Goal: Task Accomplishment & Management: Complete application form

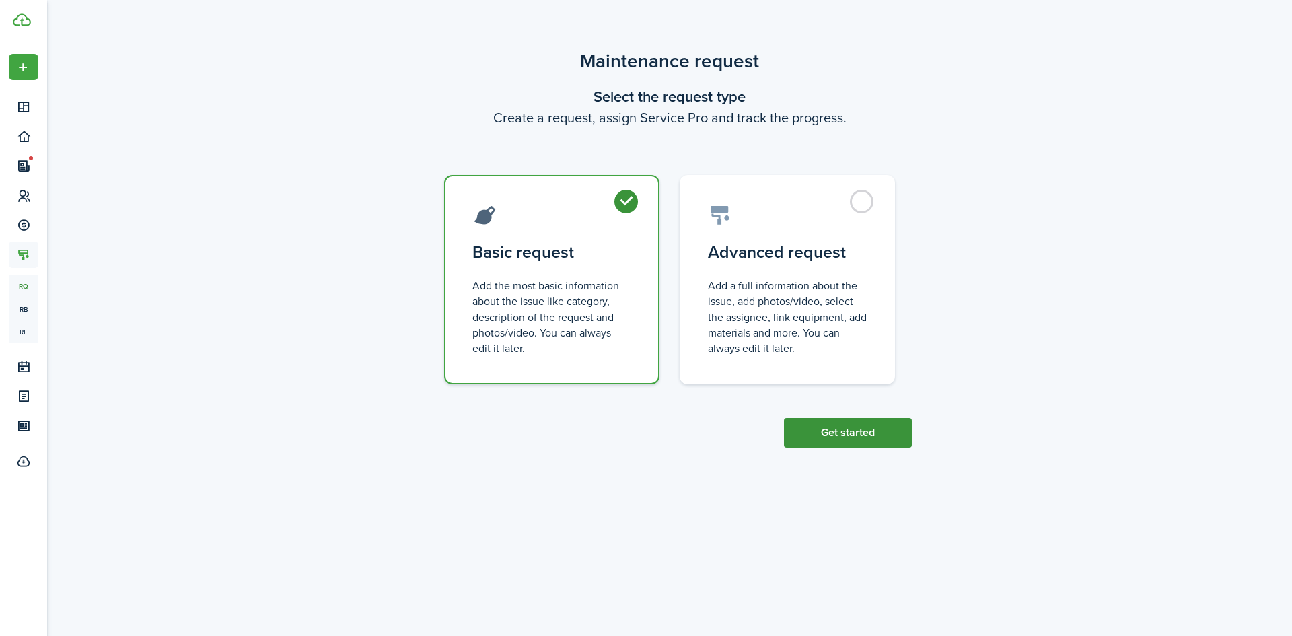
click at [846, 427] on button "Get started" at bounding box center [848, 433] width 128 height 30
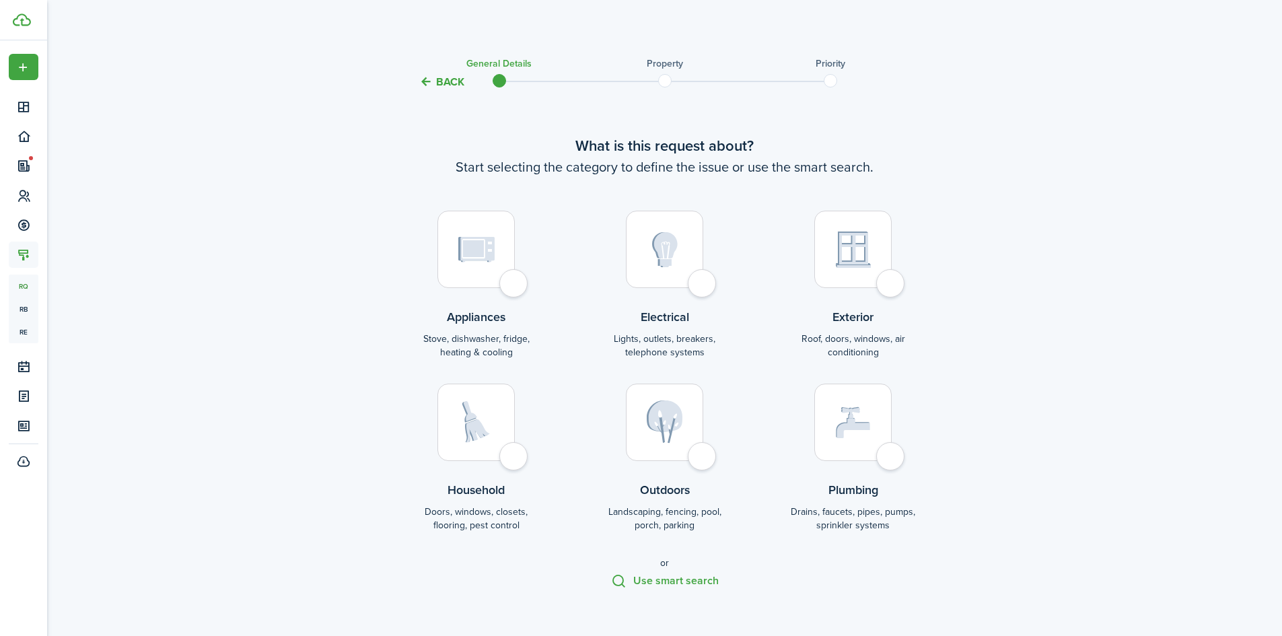
click at [692, 285] on div at bounding box center [664, 249] width 77 height 77
radio input "true"
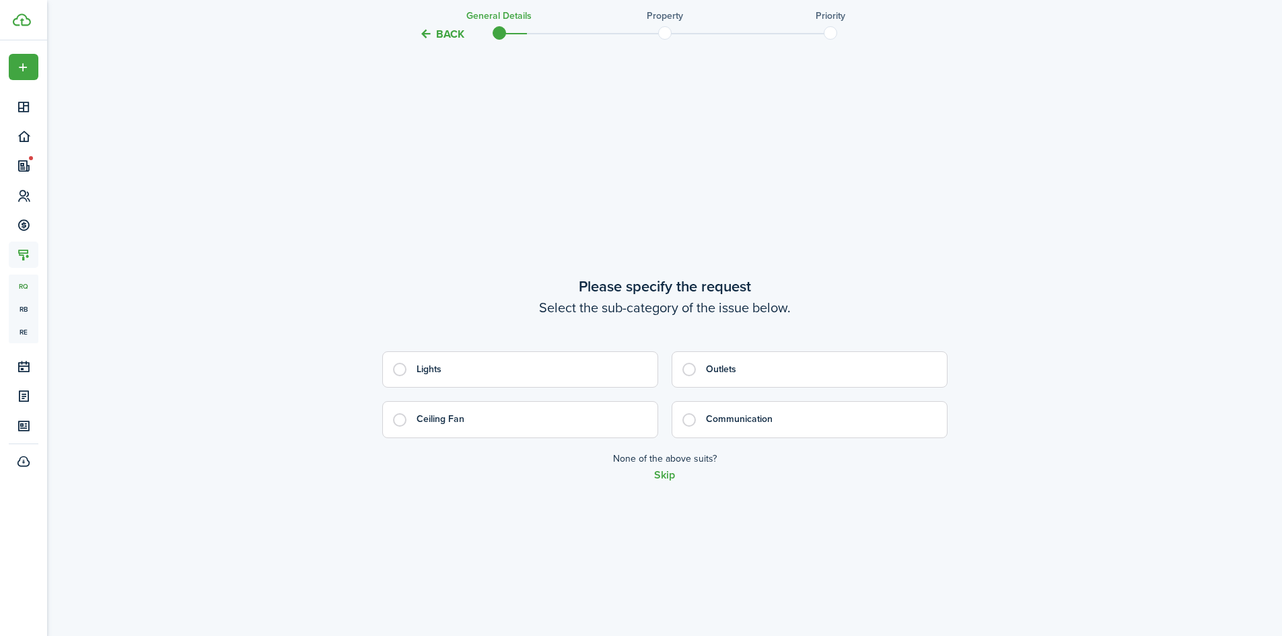
scroll to position [562, 0]
click at [452, 410] on control-radio-card-title "Ceiling Fan" at bounding box center [530, 412] width 227 height 13
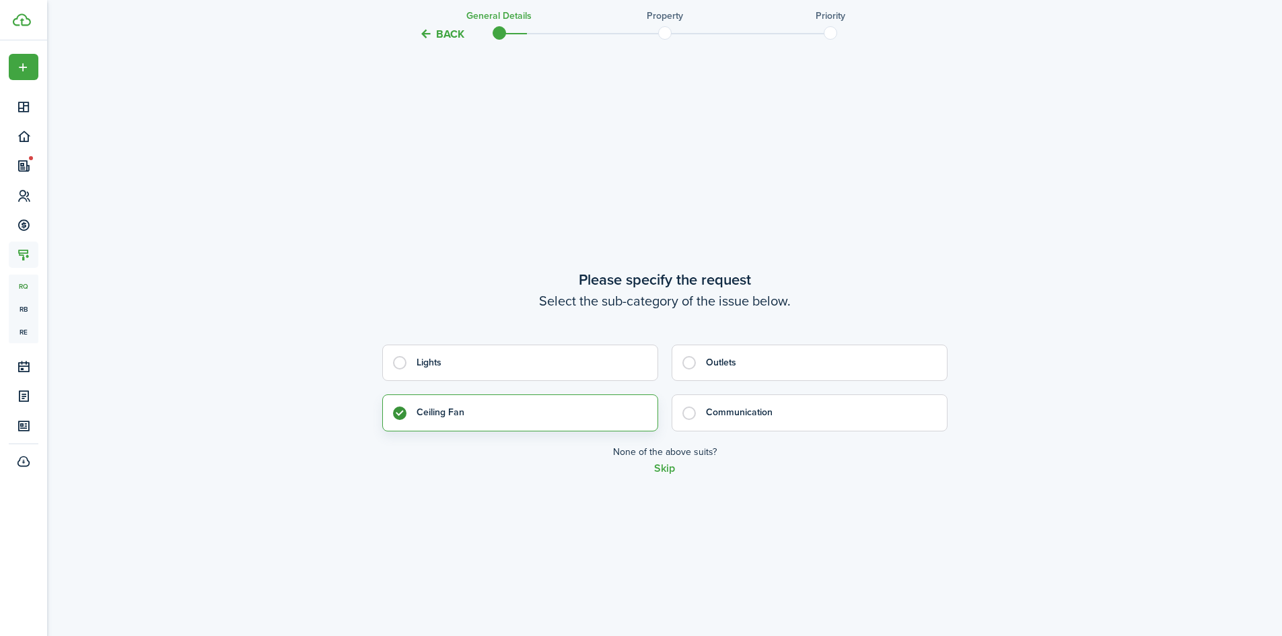
radio input "true"
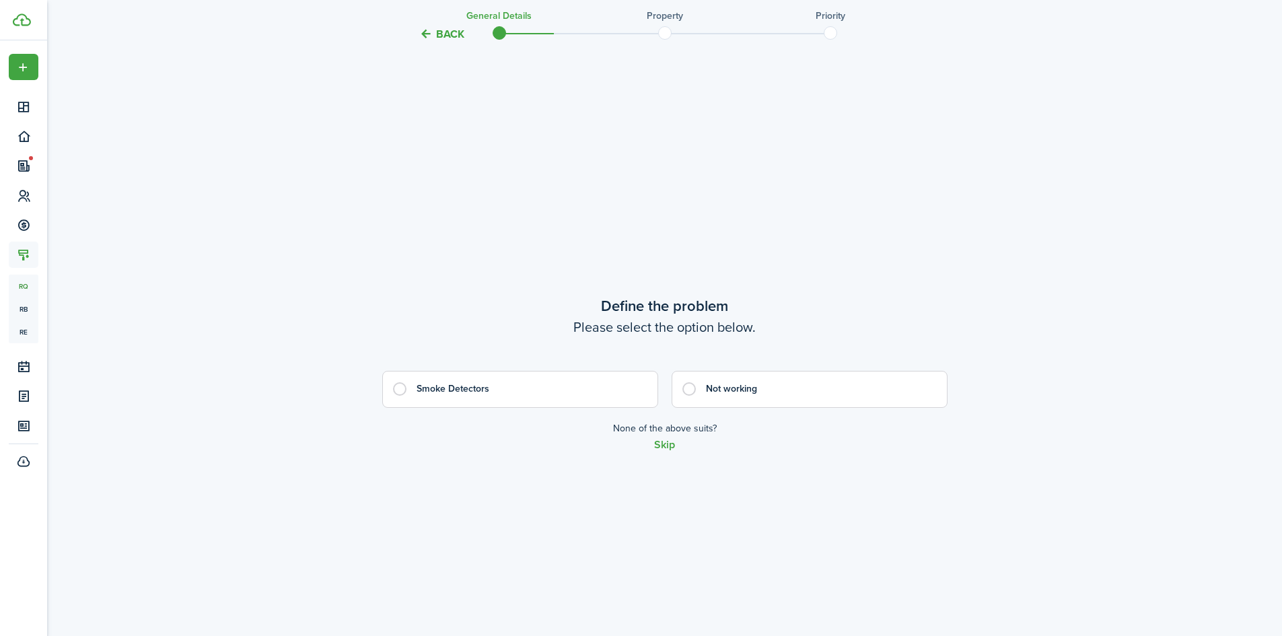
scroll to position [1198, 0]
click at [669, 442] on button "Skip" at bounding box center [664, 443] width 21 height 12
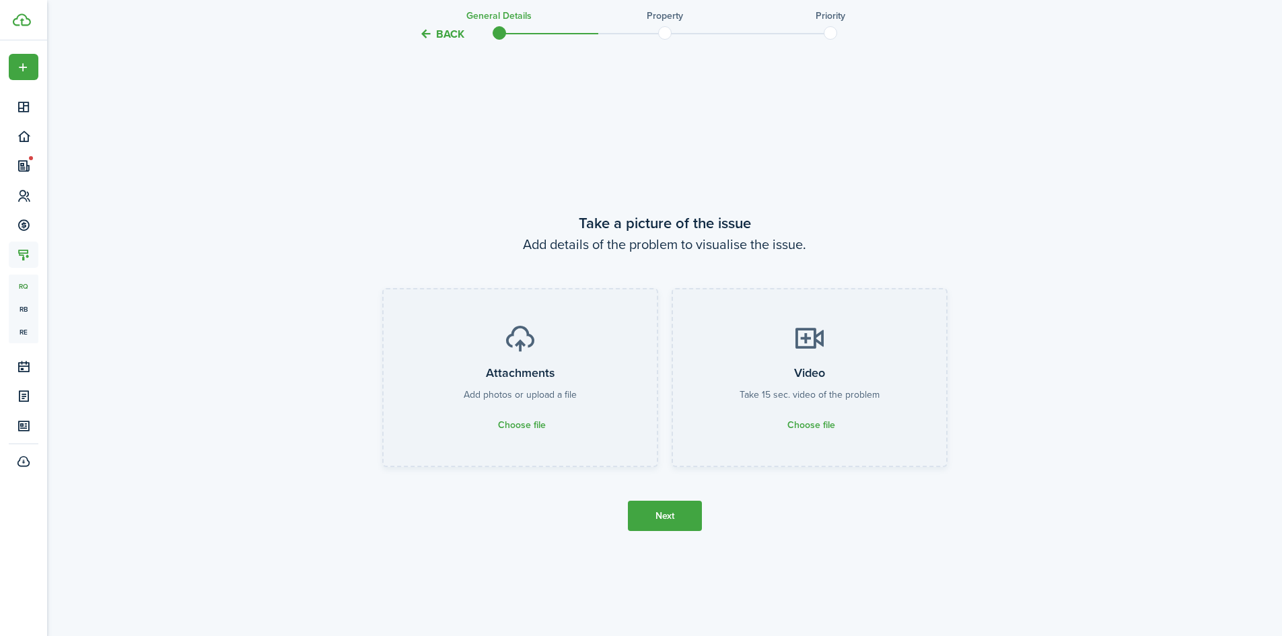
click at [676, 514] on button "Next" at bounding box center [665, 516] width 74 height 30
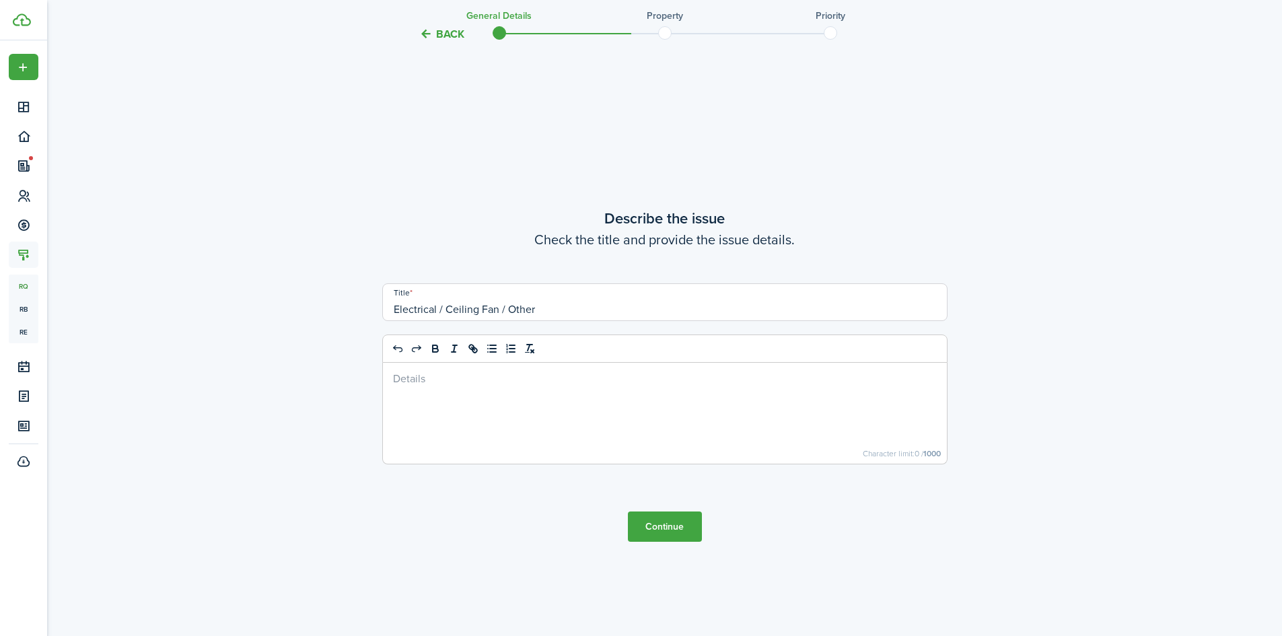
scroll to position [2470, 0]
click at [540, 393] on div at bounding box center [665, 409] width 564 height 101
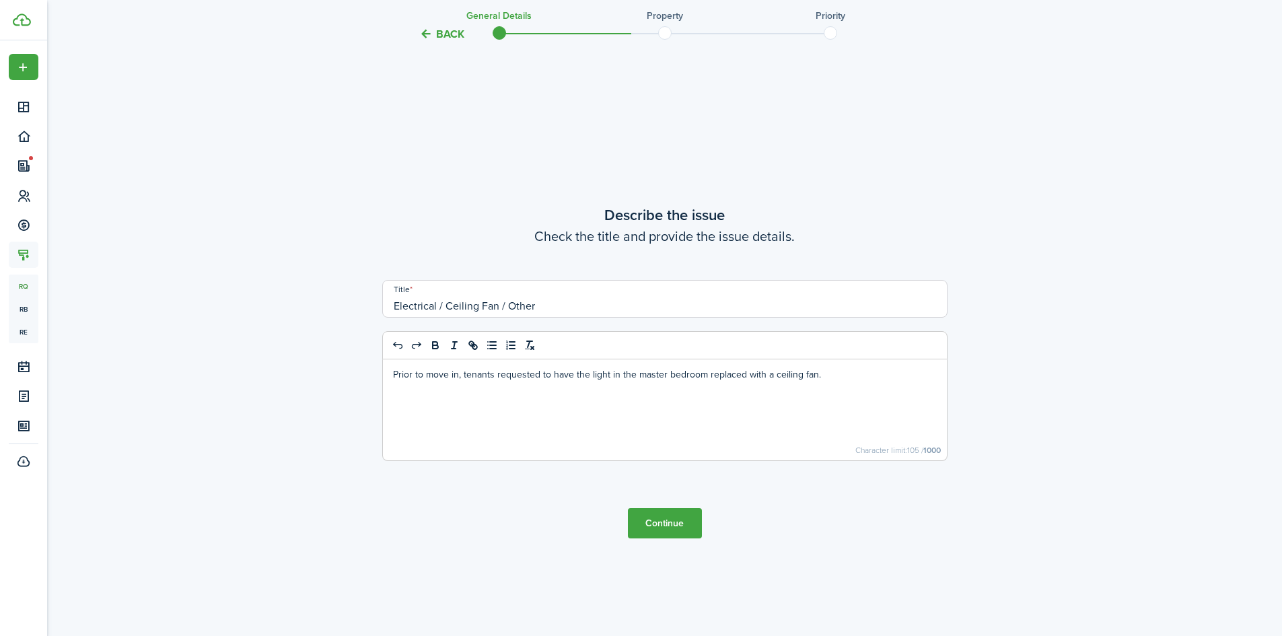
click at [838, 369] on p "Prior to move in, tenants requested to have the light in the master bedroom rep…" at bounding box center [665, 374] width 544 height 14
drag, startPoint x: 845, startPoint y: 398, endPoint x: 818, endPoint y: 378, distance: 34.6
click at [818, 378] on p "Prior to move in, tenants requested to have the light in the master bedroom rep…" at bounding box center [665, 388] width 544 height 42
click at [676, 522] on button "Continue" at bounding box center [665, 523] width 74 height 30
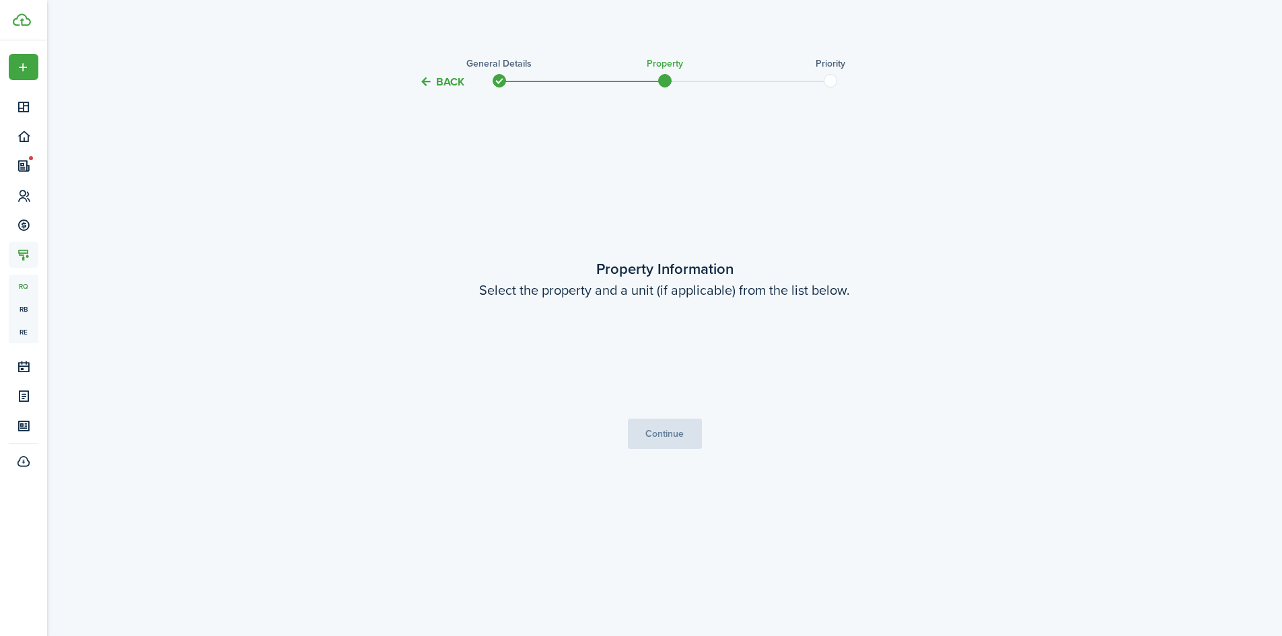
scroll to position [0, 0]
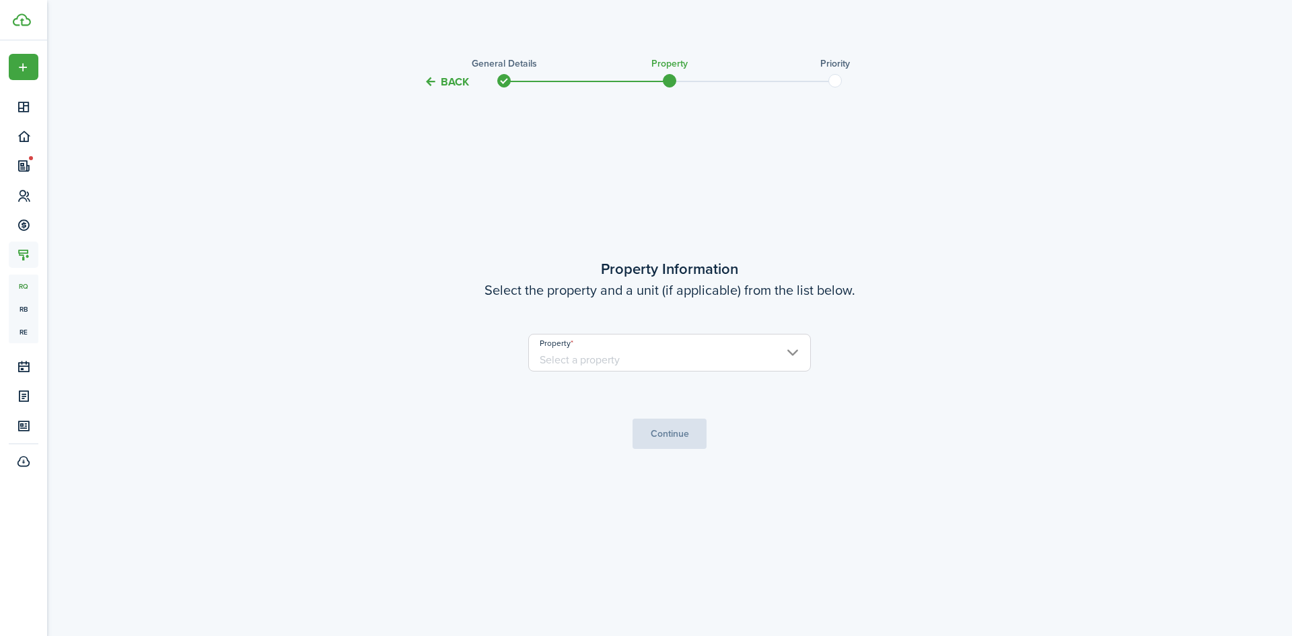
click at [699, 357] on input "Property" at bounding box center [669, 353] width 283 height 38
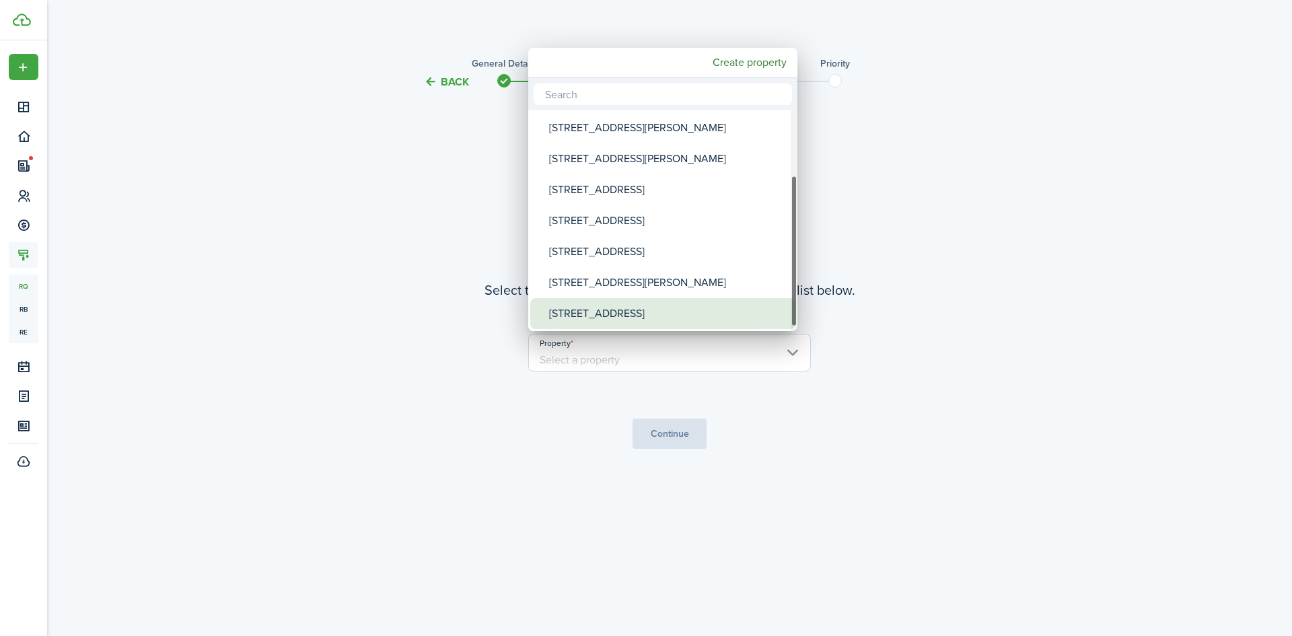
click at [650, 312] on div "[STREET_ADDRESS]" at bounding box center [668, 313] width 238 height 31
type input "[STREET_ADDRESS]"
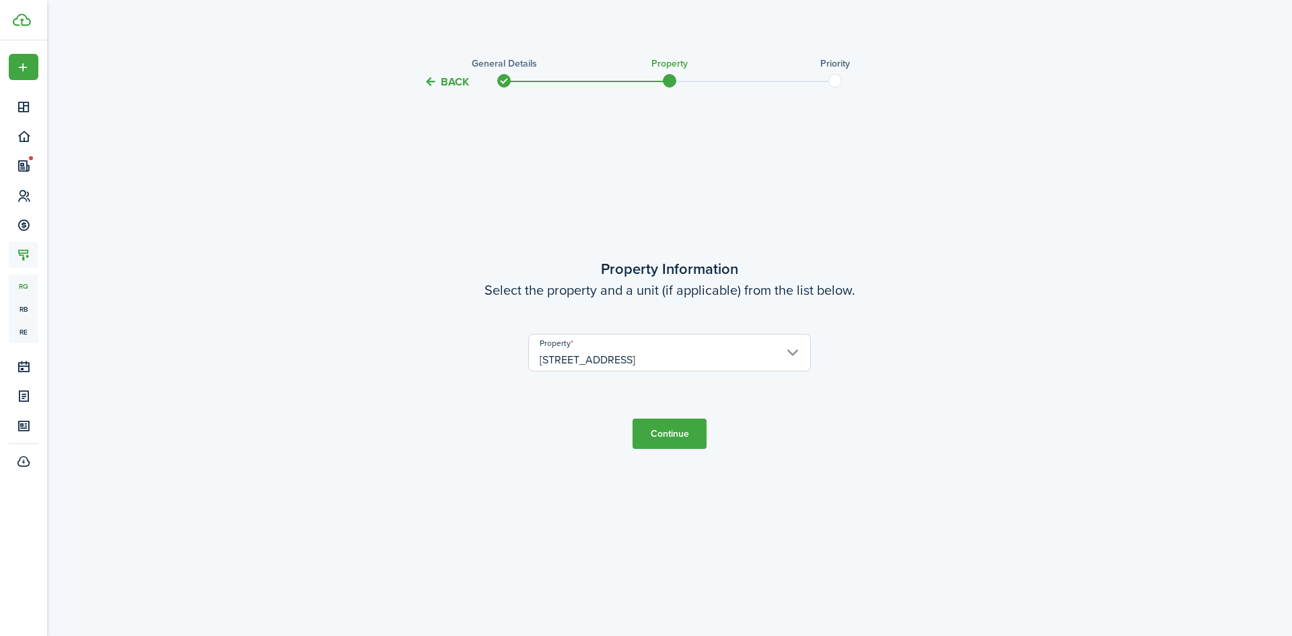
click at [668, 435] on button "Continue" at bounding box center [670, 434] width 74 height 30
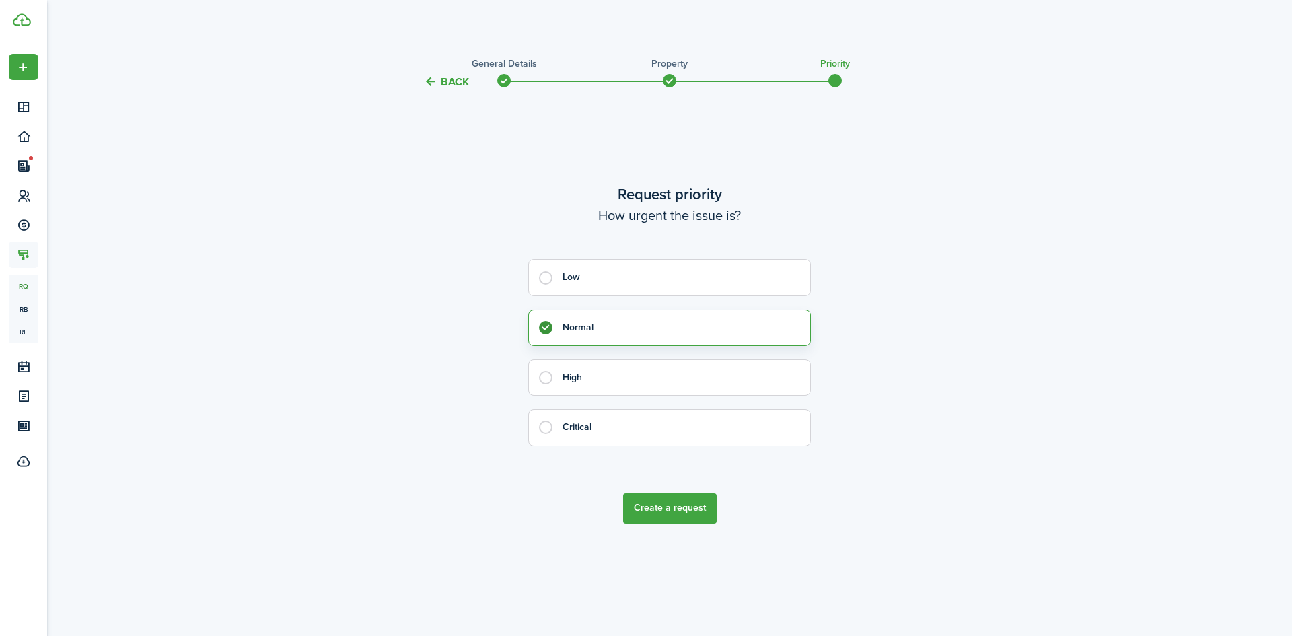
click at [670, 511] on button "Create a request" at bounding box center [670, 508] width 94 height 30
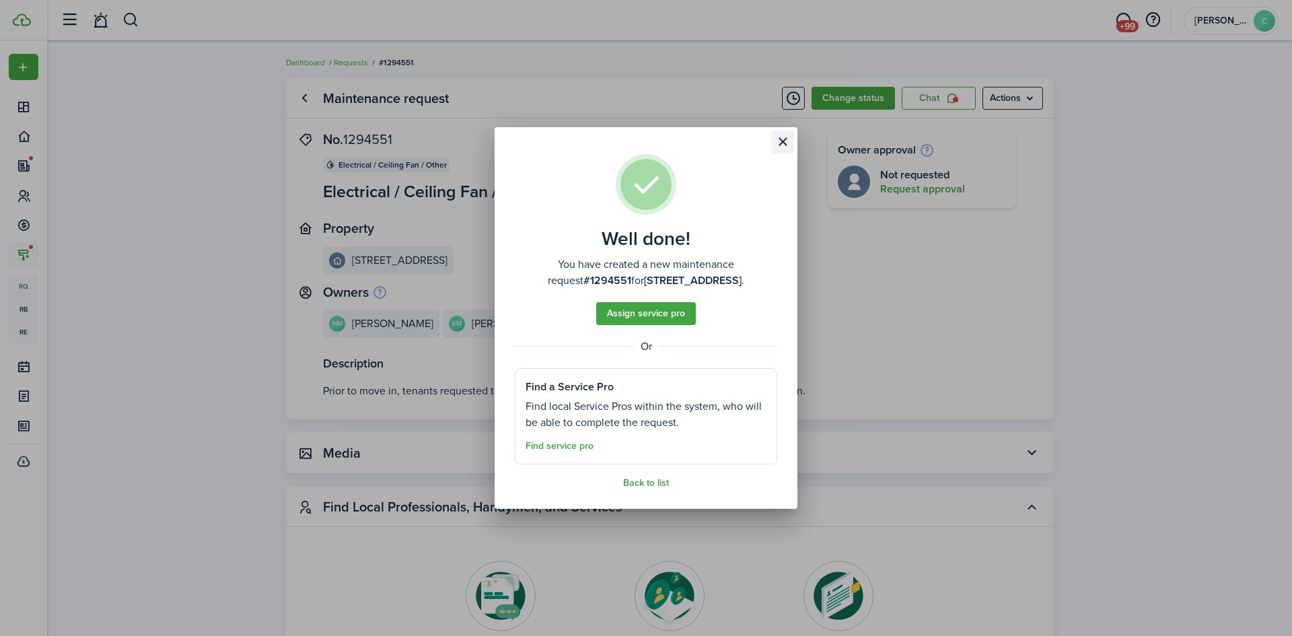
click at [783, 145] on button "Close modal" at bounding box center [782, 142] width 23 height 23
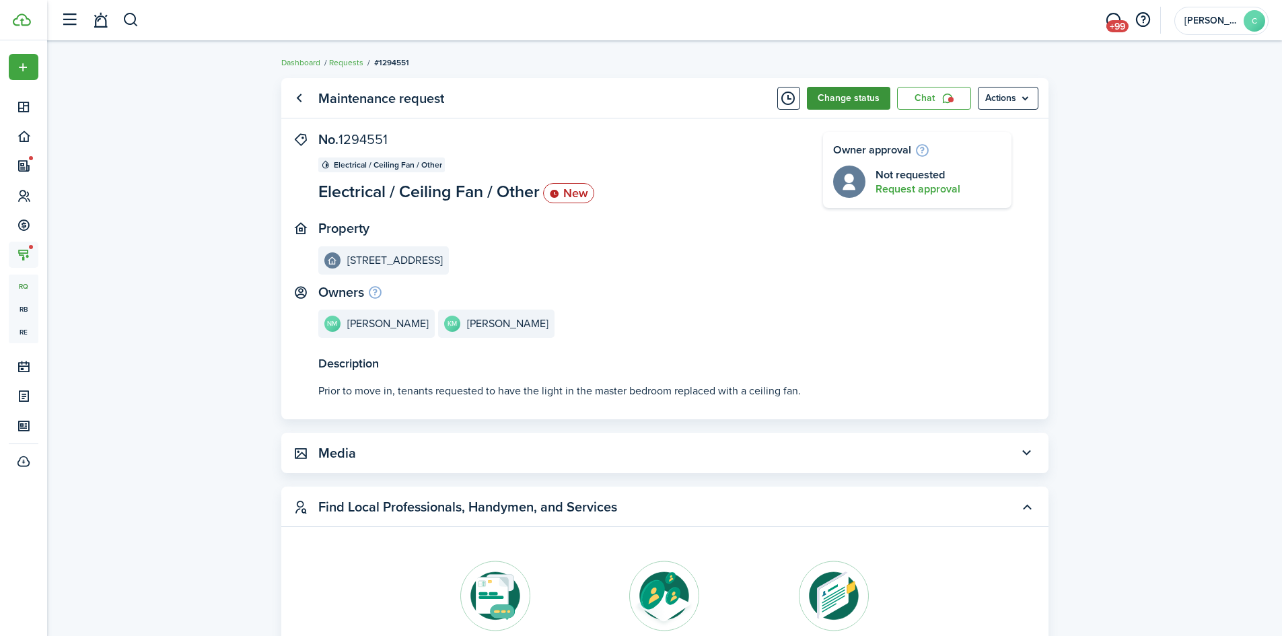
click at [863, 96] on button "Change status" at bounding box center [848, 98] width 83 height 23
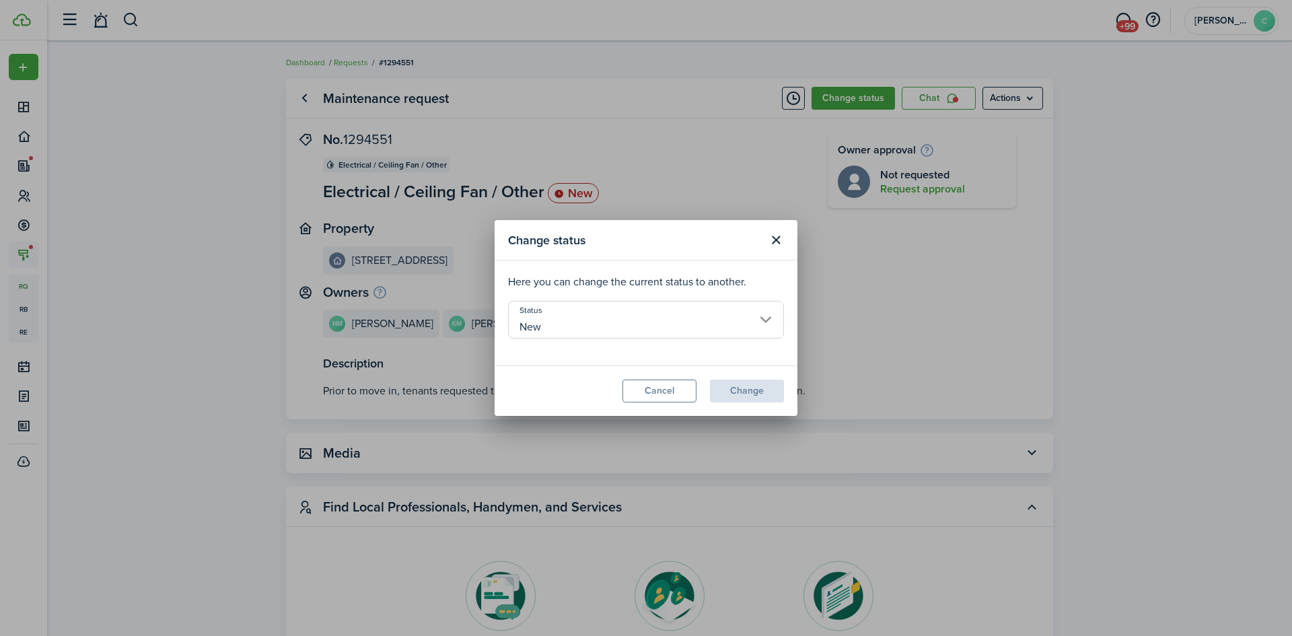
click at [698, 320] on input "New" at bounding box center [646, 320] width 276 height 38
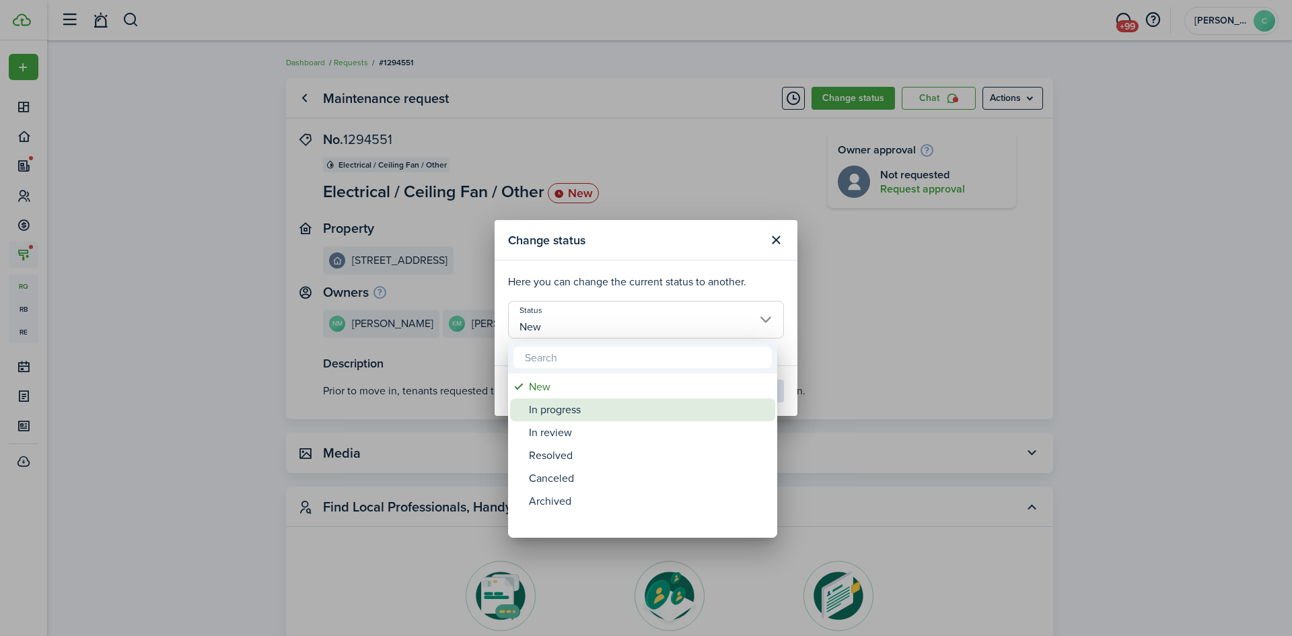
click at [611, 413] on div "In progress" at bounding box center [648, 409] width 238 height 23
type input "In progress"
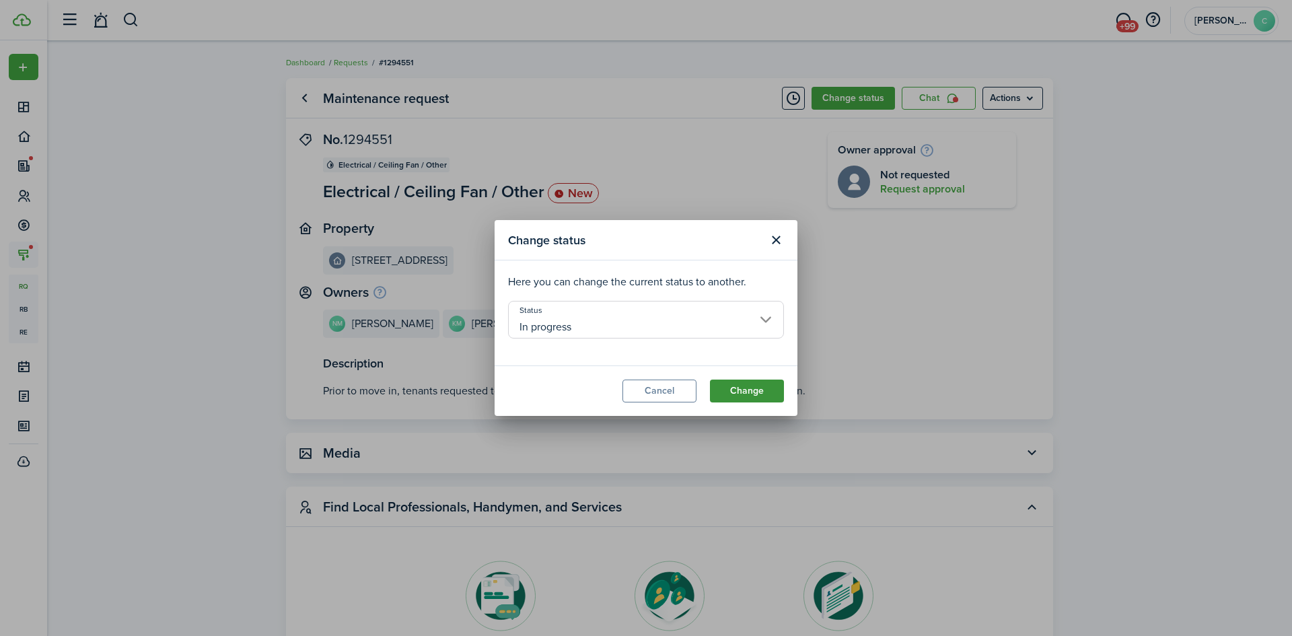
click at [739, 394] on button "Change" at bounding box center [747, 391] width 74 height 23
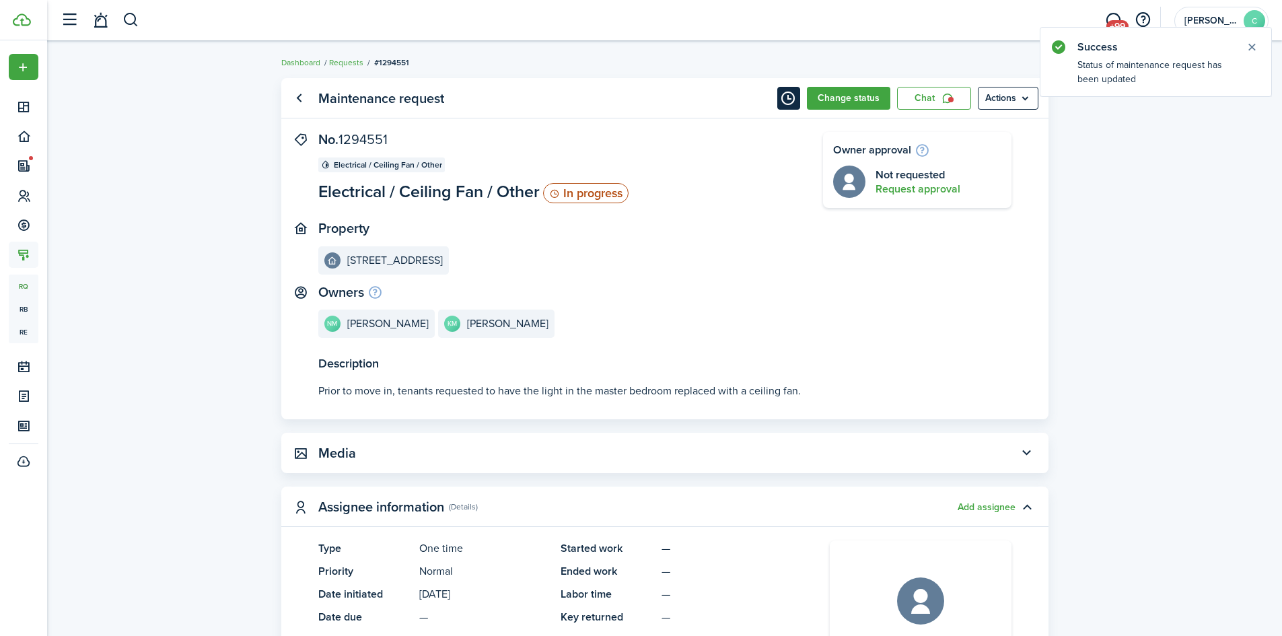
click at [791, 98] on button "Timeline" at bounding box center [788, 98] width 23 height 23
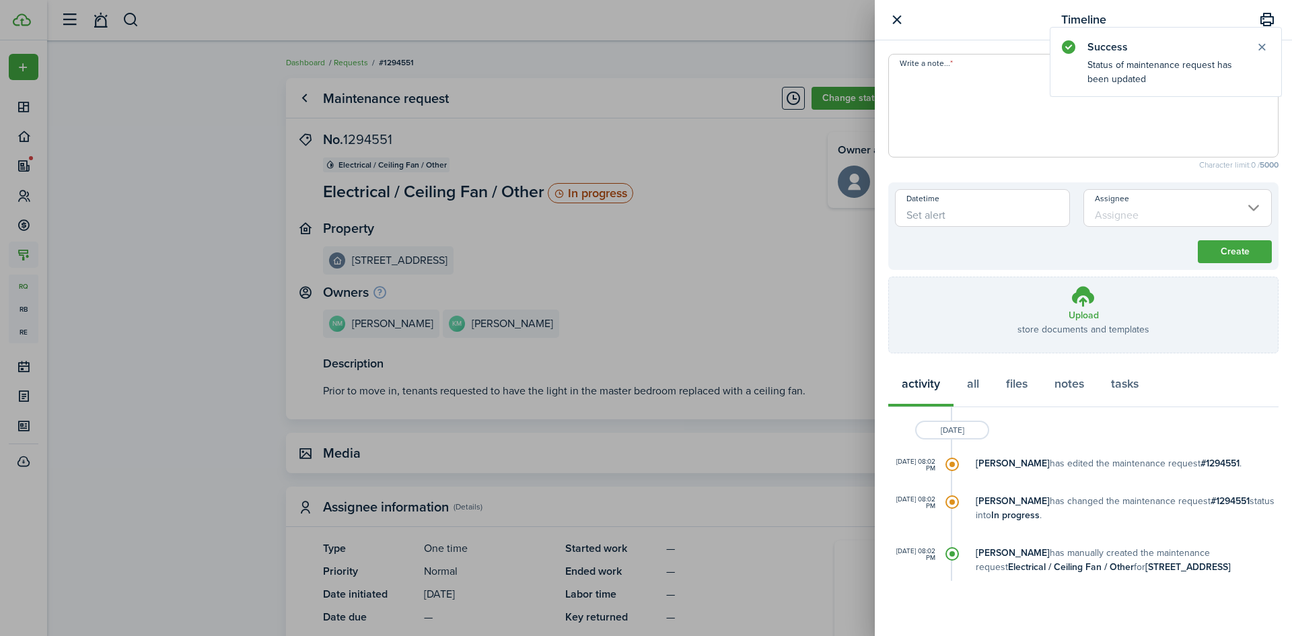
click at [950, 110] on textarea "Write a note..." at bounding box center [1083, 109] width 389 height 81
paste textarea "Owners approved, PM coordinated with tenants for it to be installed by a profes…"
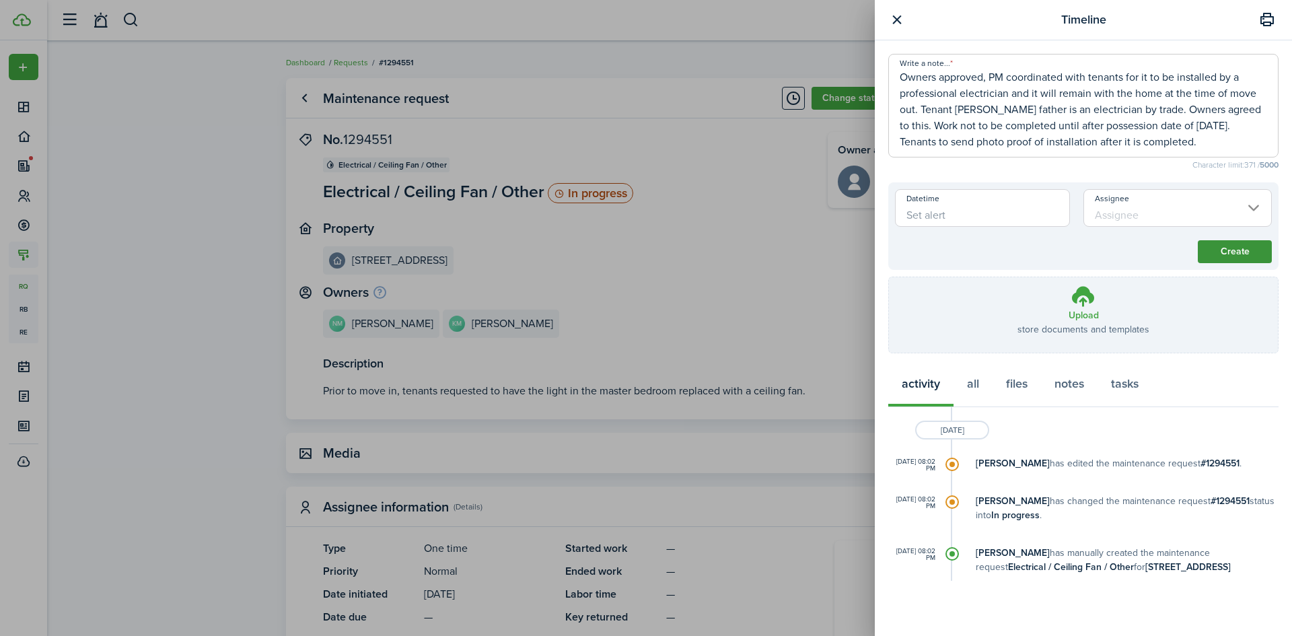
type textarea "Owners approved, PM coordinated with tenants for it to be installed by a profes…"
click at [1226, 253] on button "Create" at bounding box center [1235, 251] width 74 height 23
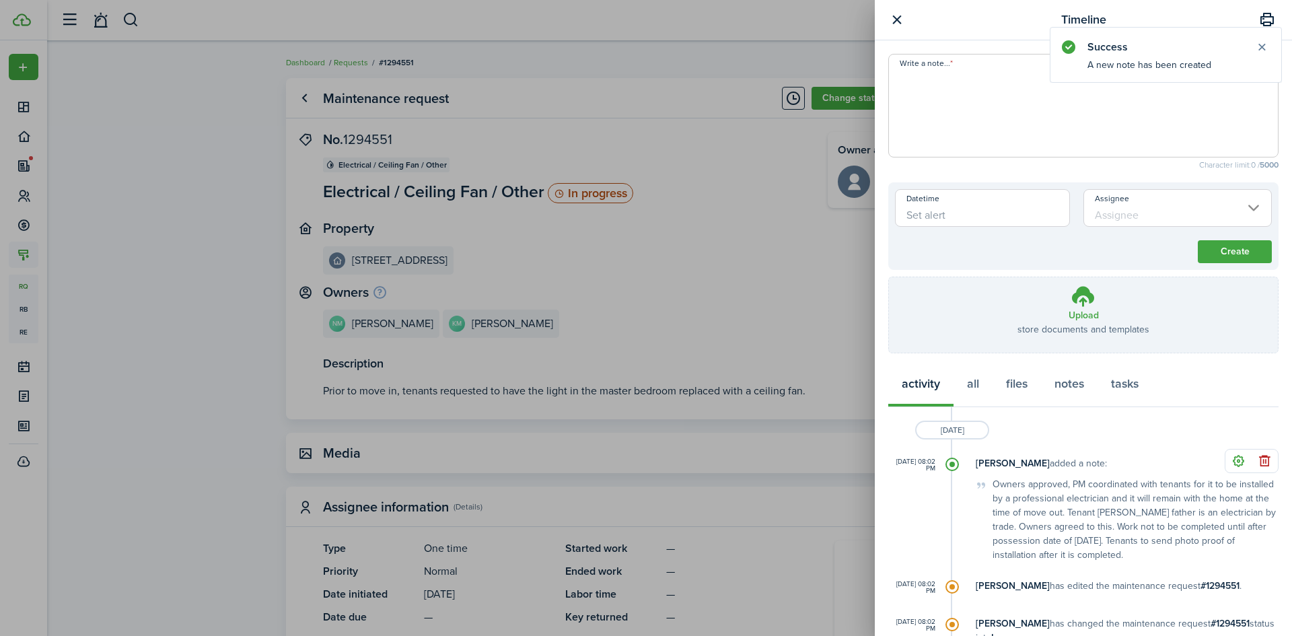
click at [895, 22] on button "button" at bounding box center [896, 19] width 17 height 17
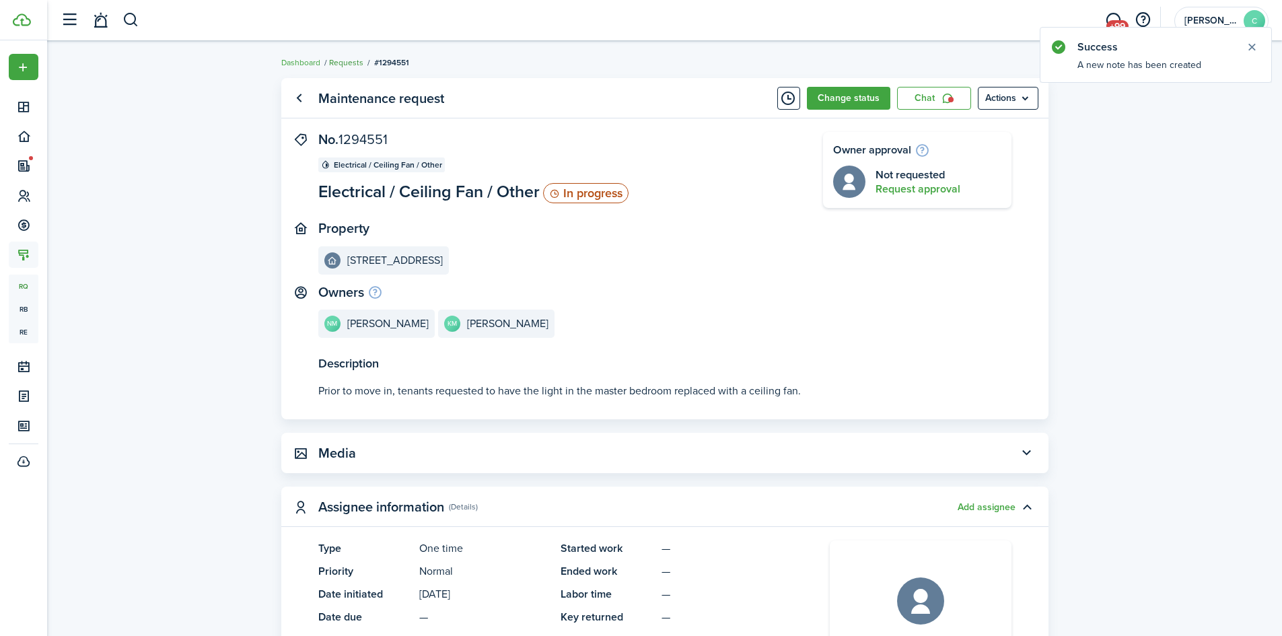
click at [349, 59] on link "Requests" at bounding box center [346, 63] width 34 height 12
